Goal: Task Accomplishment & Management: Manage account settings

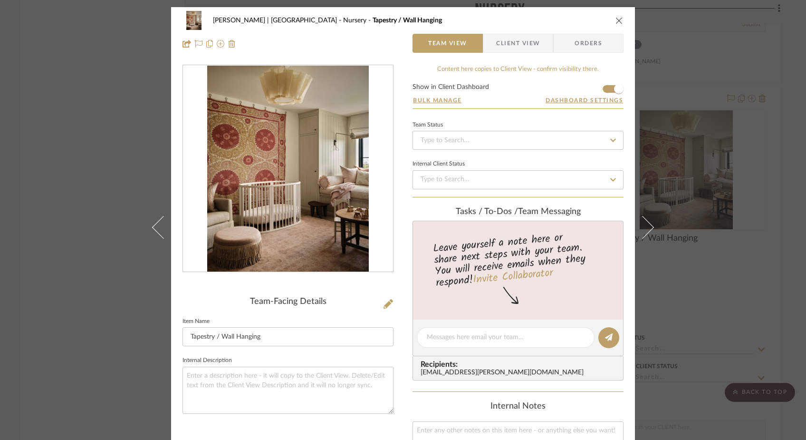
click at [119, 155] on div "[PERSON_NAME] | [GEOGRAPHIC_DATA] Nursery Tapestry / Wall Hanging Team View Cli…" at bounding box center [403, 220] width 806 height 440
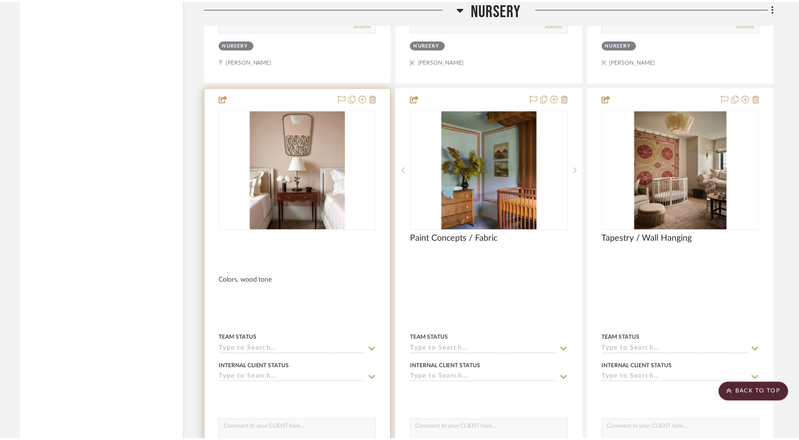
scroll to position [11324, 0]
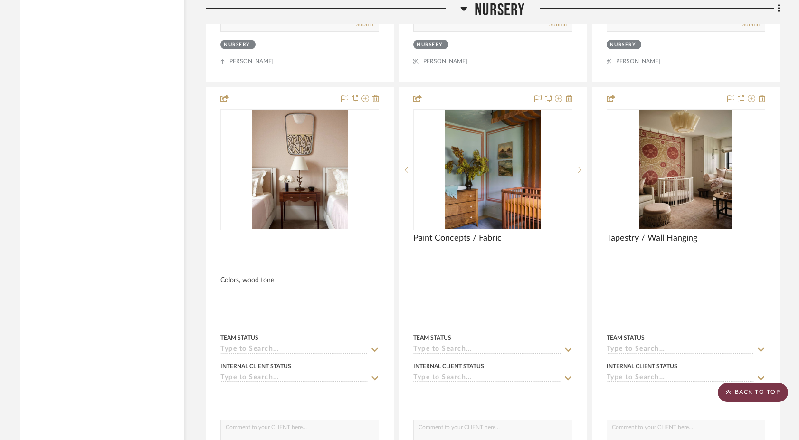
click at [749, 395] on scroll-to-top-button "BACK TO TOP" at bounding box center [753, 392] width 70 height 19
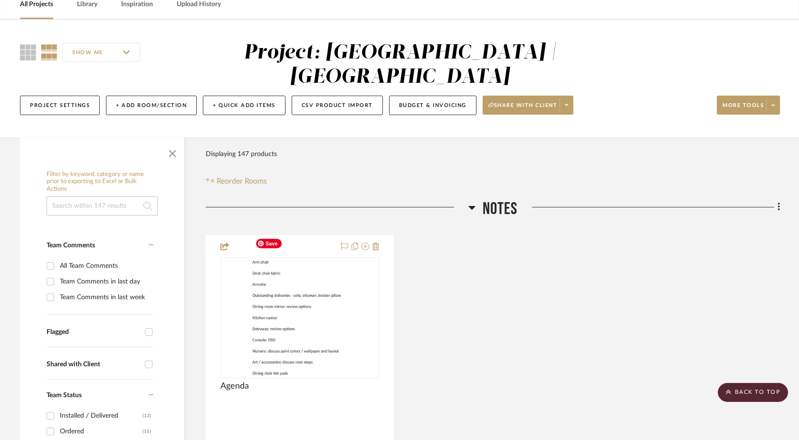
scroll to position [0, 0]
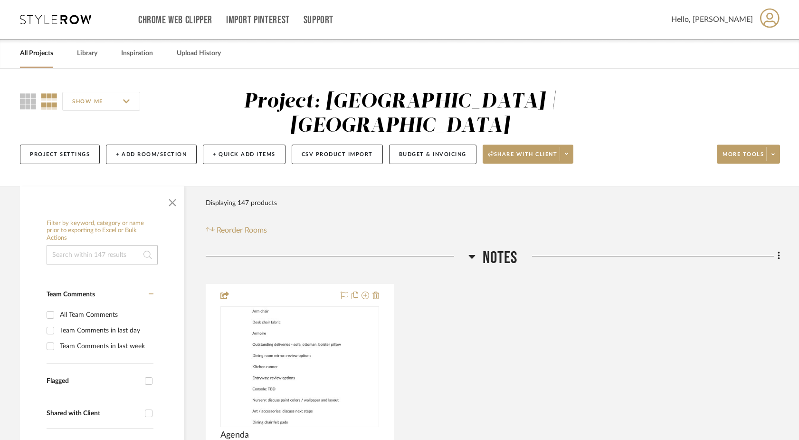
click at [30, 55] on link "All Projects" at bounding box center [36, 53] width 33 height 13
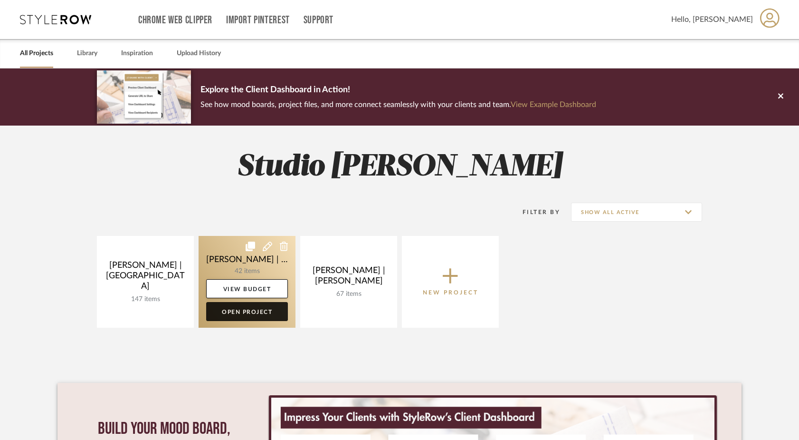
click at [255, 309] on link "Open Project" at bounding box center [247, 311] width 82 height 19
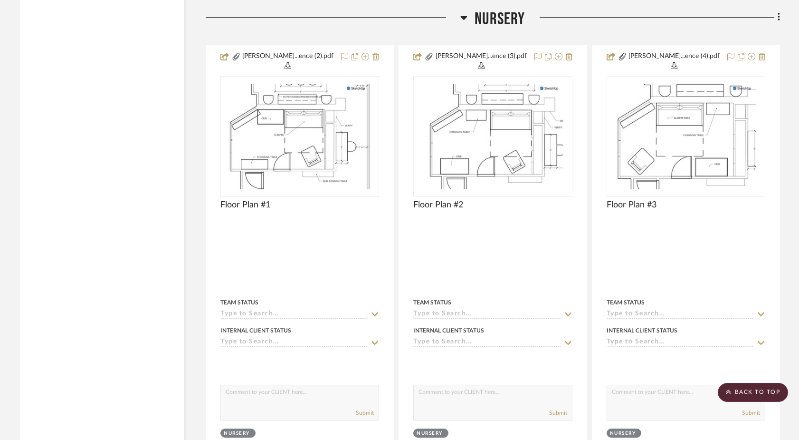
scroll to position [3389, 0]
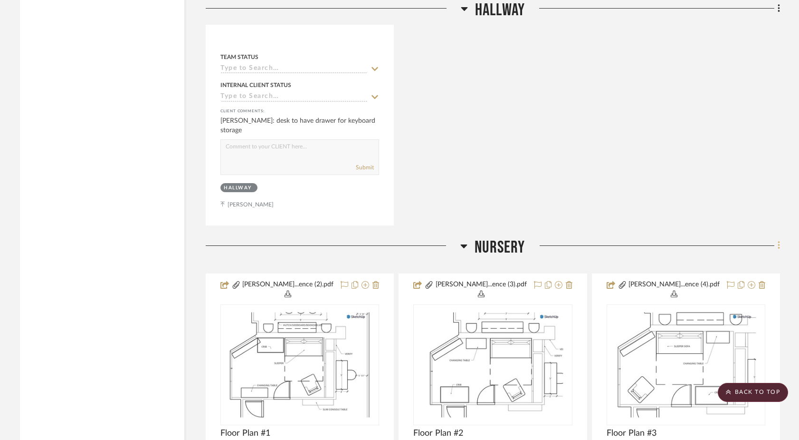
click at [777, 239] on fa-icon at bounding box center [778, 247] width 6 height 16
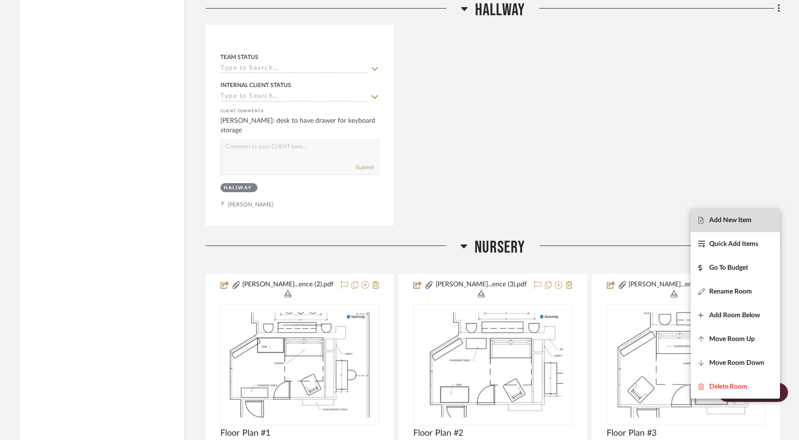
click at [753, 216] on span "Add New Item" at bounding box center [736, 220] width 74 height 8
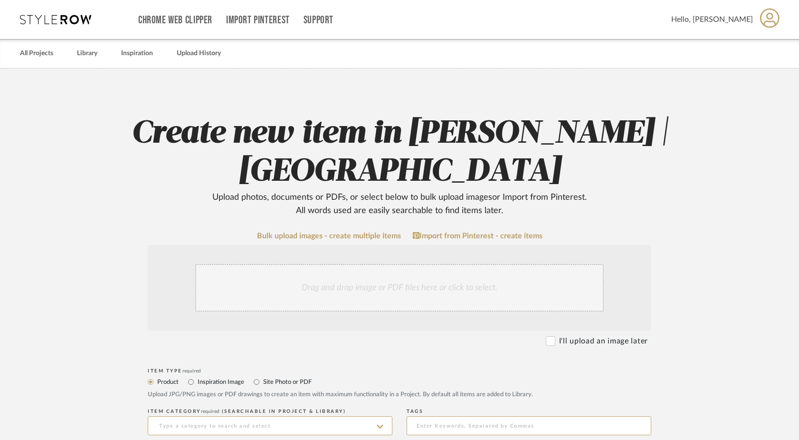
click at [370, 301] on div "Drag and drop image or PDF files here or click to select." at bounding box center [399, 288] width 409 height 48
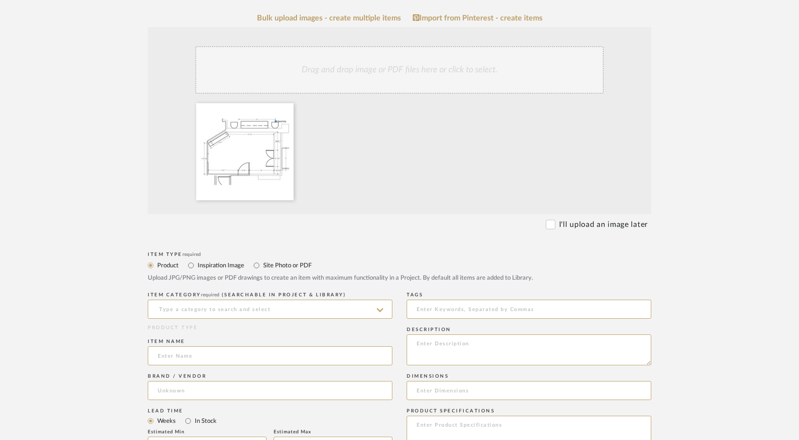
scroll to position [331, 0]
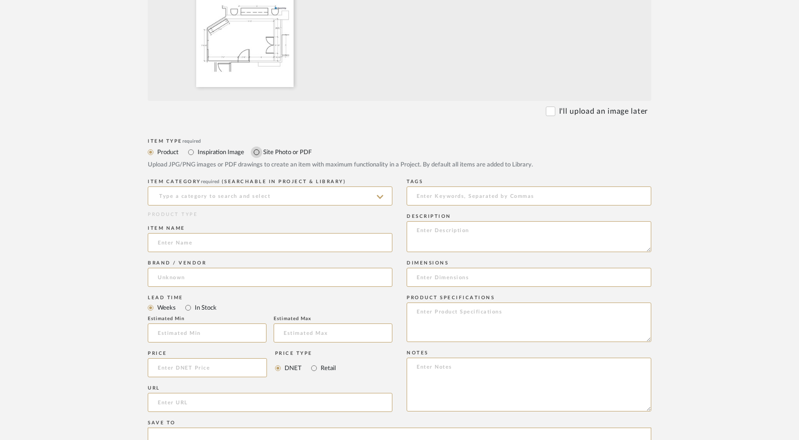
click at [257, 150] on input "Site Photo or PDF" at bounding box center [256, 151] width 11 height 11
radio input "true"
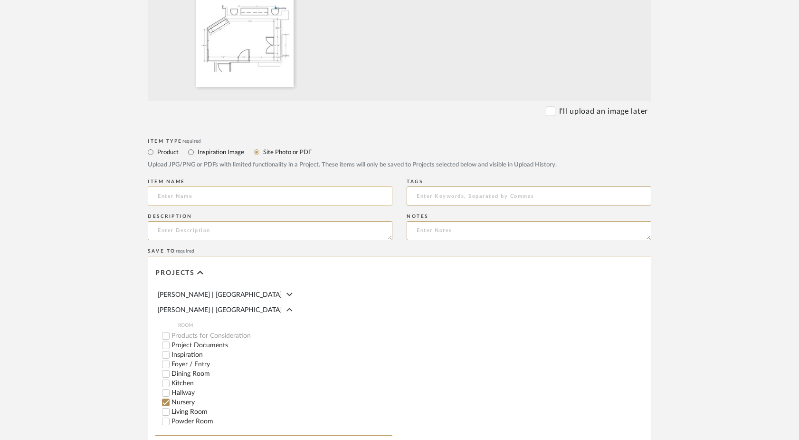
click at [231, 199] on input at bounding box center [270, 195] width 245 height 19
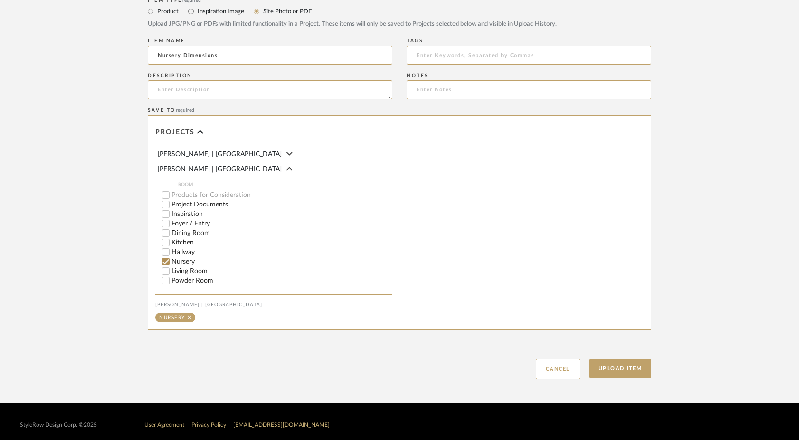
scroll to position [478, 0]
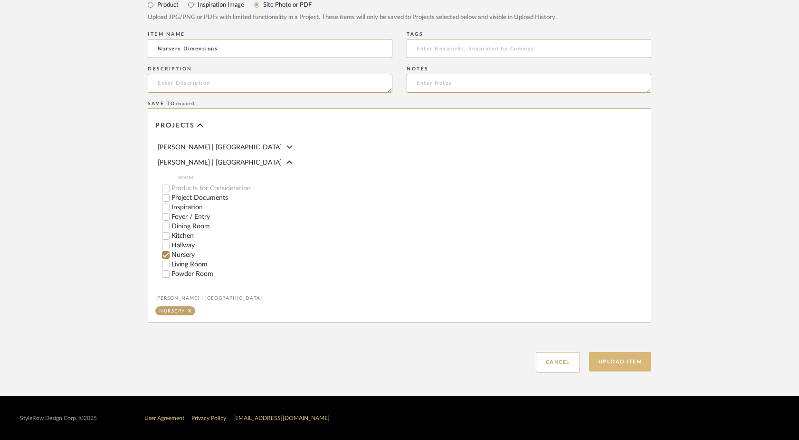
type input "Nursery Dimensions"
click at [612, 361] on button "Upload Item" at bounding box center [620, 361] width 63 height 19
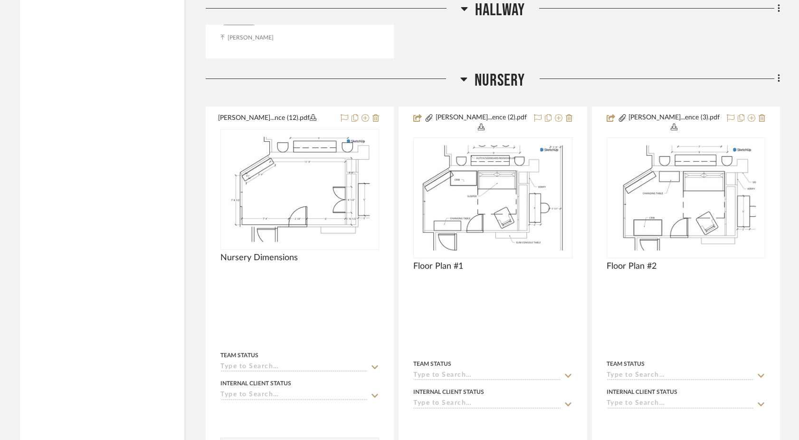
scroll to position [3572, 0]
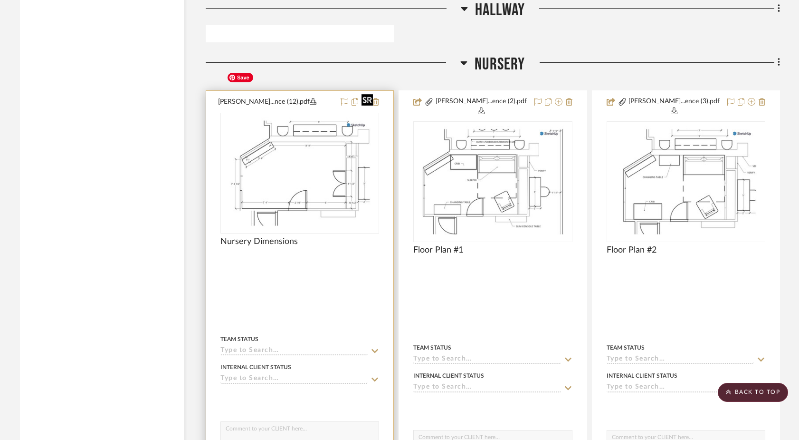
click at [305, 125] on img "0" at bounding box center [300, 173] width 154 height 119
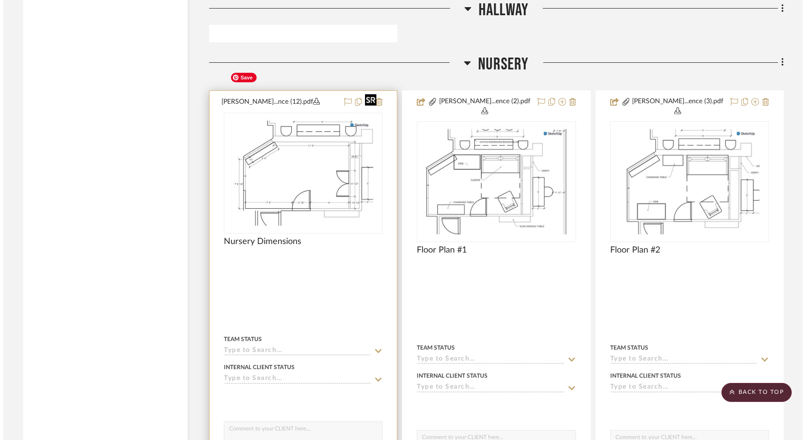
scroll to position [0, 0]
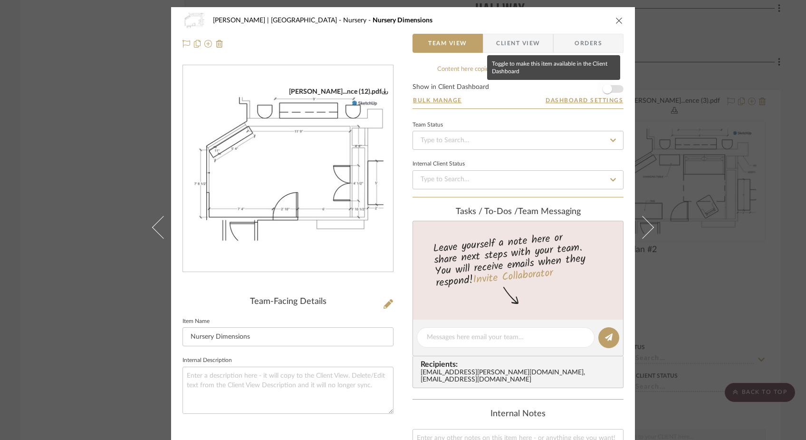
click at [609, 88] on span "button" at bounding box center [607, 88] width 21 height 21
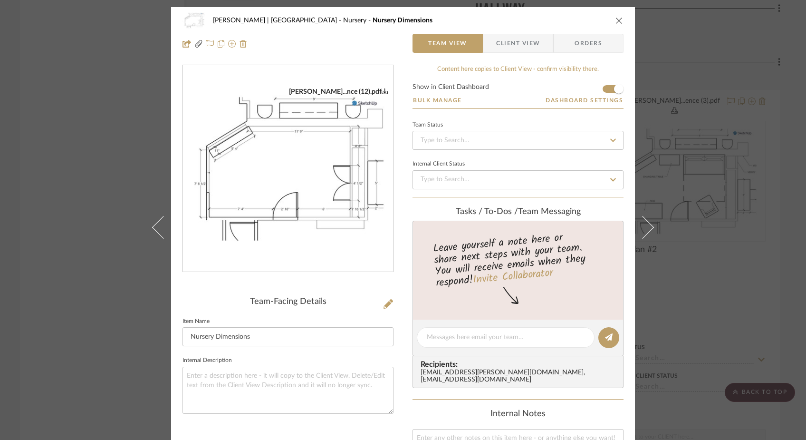
click at [96, 182] on div "[PERSON_NAME] | Upper West Side Nursery Nursery Dimensions Team View Client Vie…" at bounding box center [403, 220] width 806 height 440
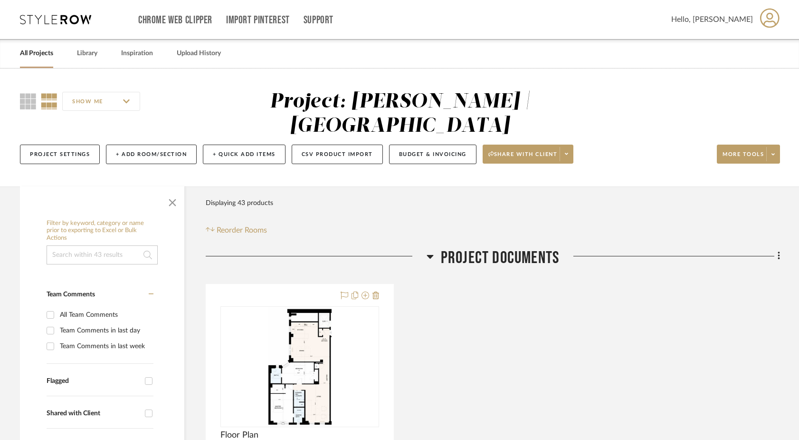
click at [47, 57] on link "All Projects" at bounding box center [36, 53] width 33 height 13
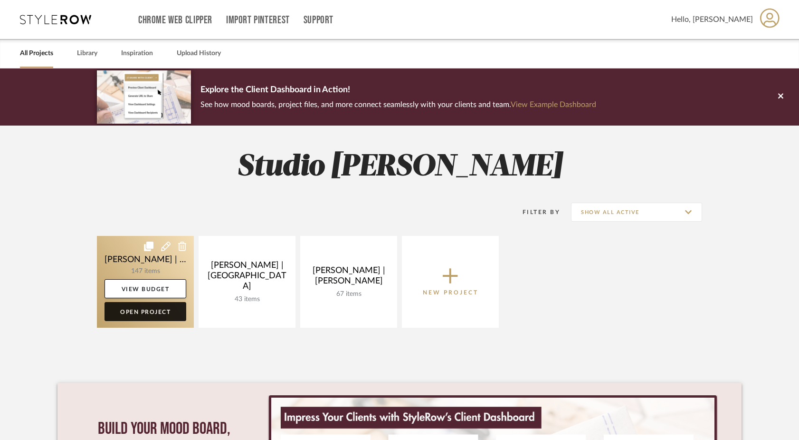
click at [153, 314] on link "Open Project" at bounding box center [146, 311] width 82 height 19
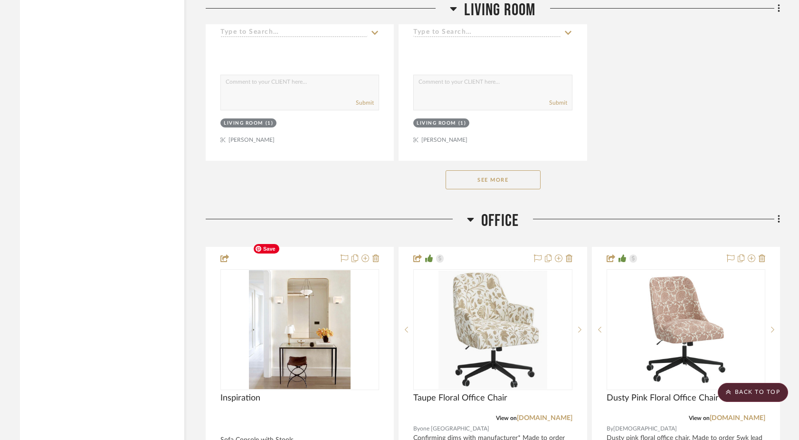
scroll to position [4545, 0]
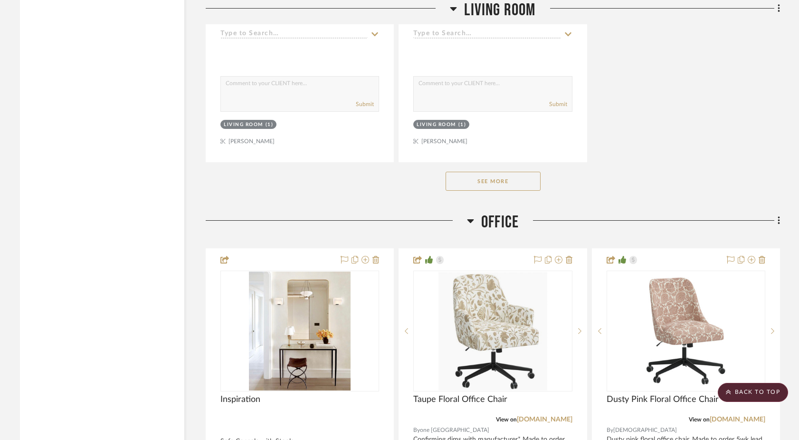
drag, startPoint x: 261, startPoint y: 158, endPoint x: 671, endPoint y: 9, distance: 436.4
